Goal: Task Accomplishment & Management: Manage account settings

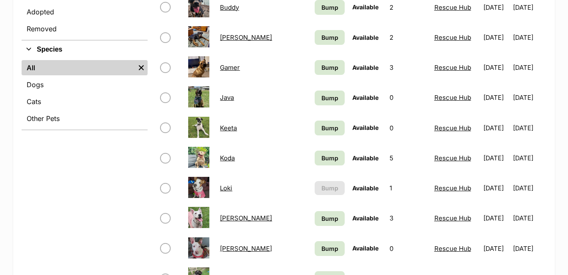
scroll to position [296, 0]
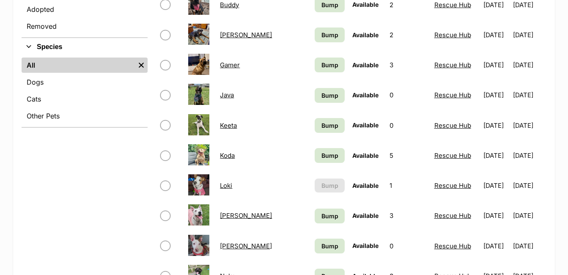
click at [227, 185] on link "Loki" at bounding box center [226, 186] width 12 height 8
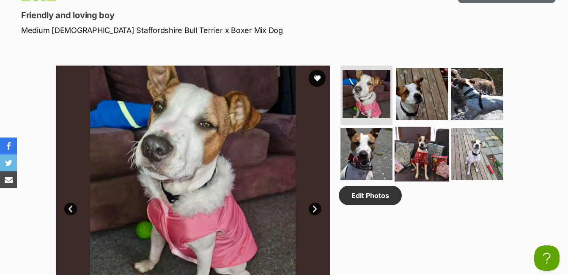
click at [430, 150] on img at bounding box center [422, 154] width 55 height 55
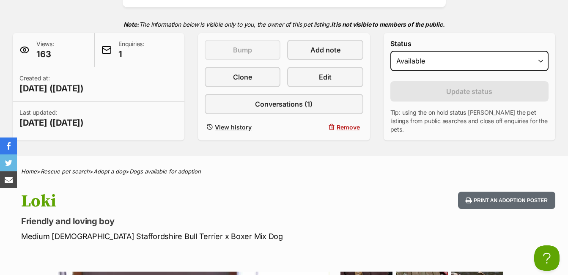
scroll to position [169, 0]
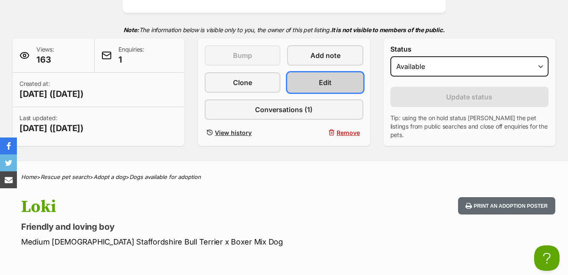
click at [331, 85] on span "Edit" at bounding box center [325, 82] width 13 height 10
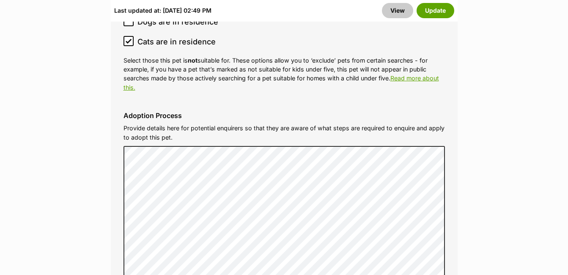
scroll to position [2582, 0]
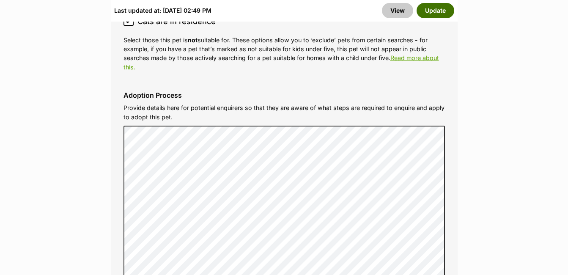
click at [435, 8] on button "Update" at bounding box center [436, 10] width 38 height 15
